Goal: Transaction & Acquisition: Book appointment/travel/reservation

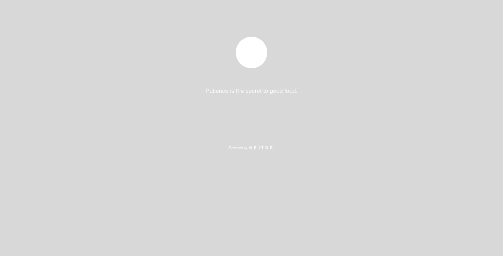
select select "es"
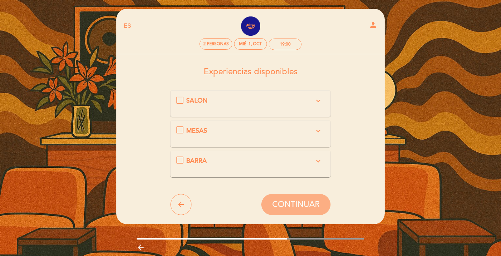
click at [319, 103] on icon "expand_more" at bounding box center [318, 100] width 8 height 8
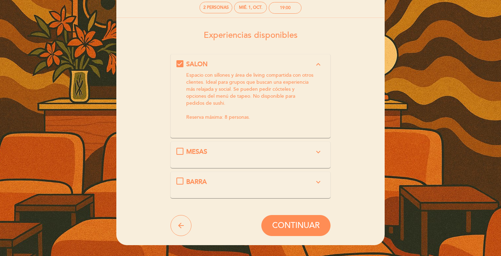
scroll to position [37, 0]
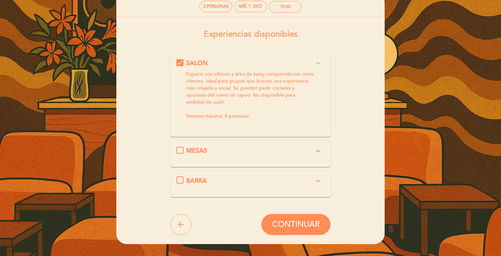
click at [319, 148] on icon "expand_more" at bounding box center [318, 150] width 8 height 8
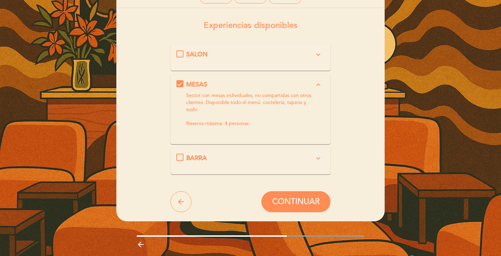
scroll to position [47, 0]
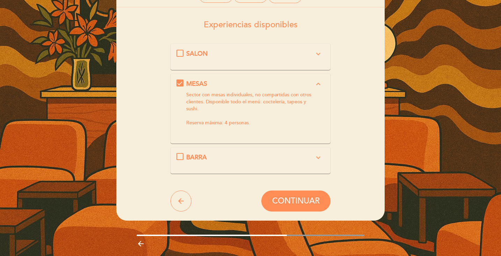
click at [319, 158] on icon "expand_more" at bounding box center [318, 157] width 8 height 8
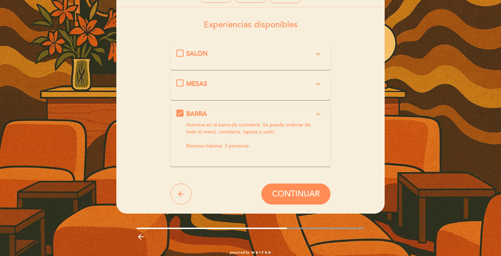
click at [189, 84] on span "MESAS" at bounding box center [196, 84] width 21 height 8
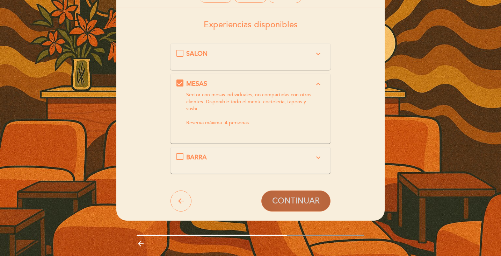
click at [307, 199] on span "CONTINUAR" at bounding box center [296, 201] width 48 height 10
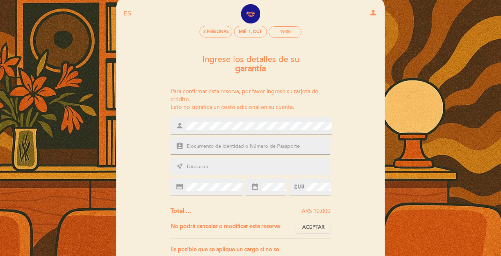
scroll to position [11, 0]
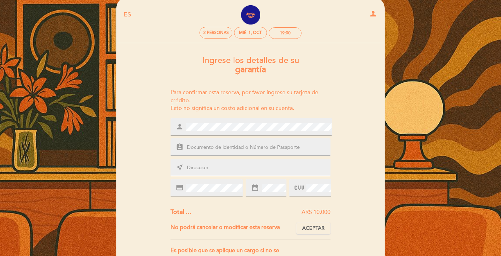
click at [219, 148] on input "text" at bounding box center [258, 147] width 145 height 8
type input "34021725"
click at [224, 165] on input "text" at bounding box center [258, 168] width 145 height 8
type input "Tucuman 540"
click at [259, 190] on div "date_range" at bounding box center [266, 187] width 41 height 17
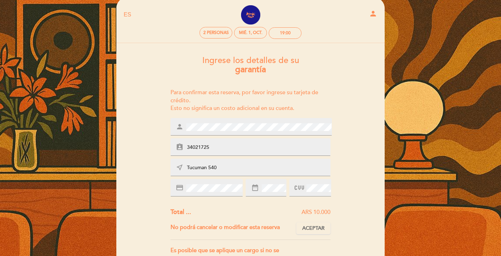
click at [349, 186] on div "Ingrese los detalles de su garantía Para confirmar esta reserva, por favor ingr…" at bounding box center [250, 208] width 259 height 317
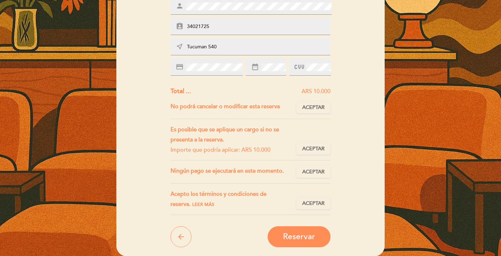
scroll to position [132, 0]
click at [321, 202] on span "Aceptar" at bounding box center [313, 202] width 22 height 7
click at [321, 171] on span "Aceptar" at bounding box center [313, 171] width 22 height 7
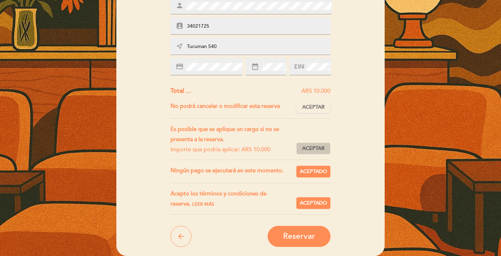
click at [318, 148] on span "Aceptar" at bounding box center [313, 148] width 22 height 7
click at [322, 102] on button "Aceptar Aceptado" at bounding box center [313, 107] width 34 height 12
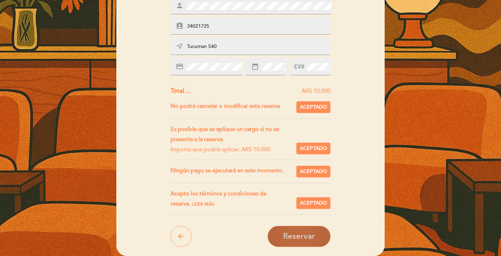
click at [302, 229] on button "Reservar" at bounding box center [299, 235] width 63 height 21
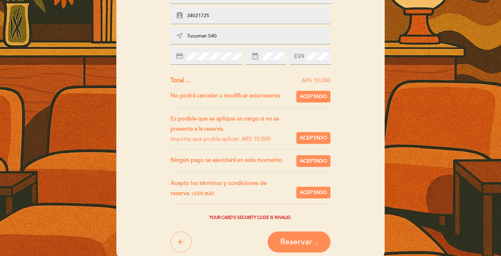
scroll to position [140, 0]
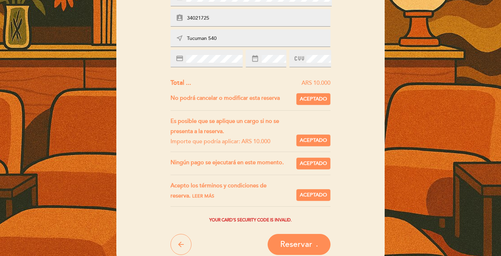
click at [380, 178] on div "Ingrese los detalles de su garantía Para confirmar esta reserva, por favor ingr…" at bounding box center [250, 87] width 259 height 333
click at [305, 243] on span "Reservar" at bounding box center [296, 244] width 32 height 10
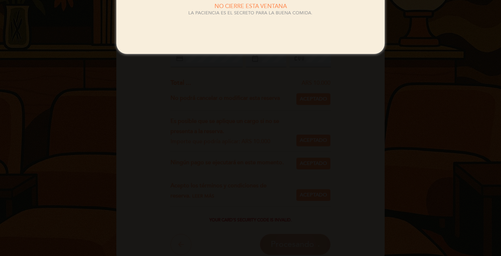
scroll to position [0, 0]
